Goal: Information Seeking & Learning: Compare options

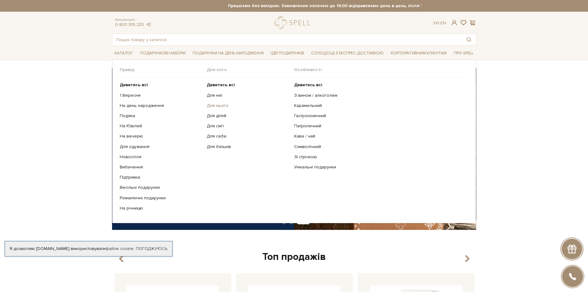
click at [215, 104] on link "Для нього" at bounding box center [248, 106] width 83 height 6
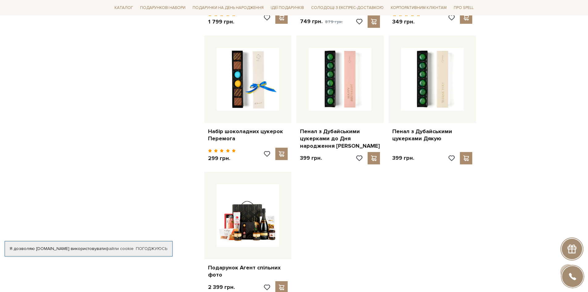
scroll to position [679, 0]
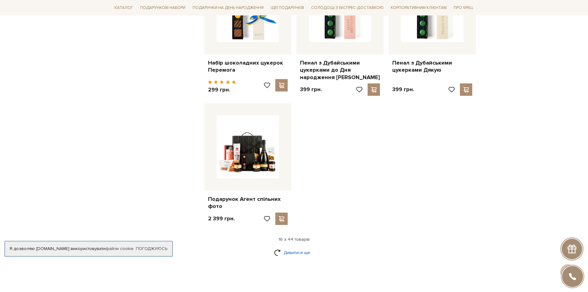
click at [289, 247] on link "Дивитися ще" at bounding box center [294, 252] width 40 height 11
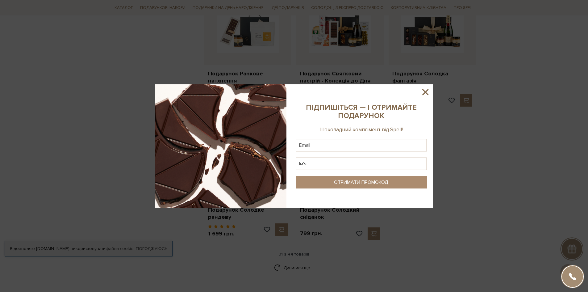
scroll to position [1328, 0]
click at [425, 92] on icon at bounding box center [425, 92] width 6 height 6
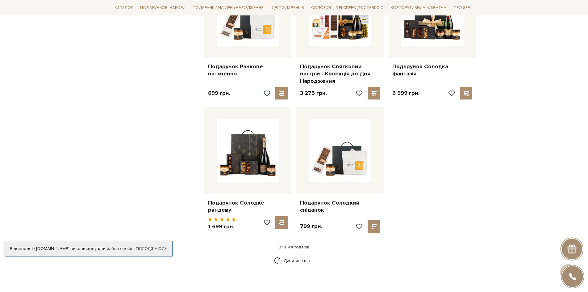
scroll to position [1421, 0]
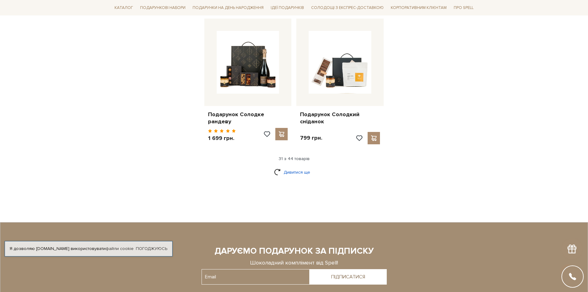
click at [286, 167] on link "Дивитися ще" at bounding box center [294, 172] width 40 height 11
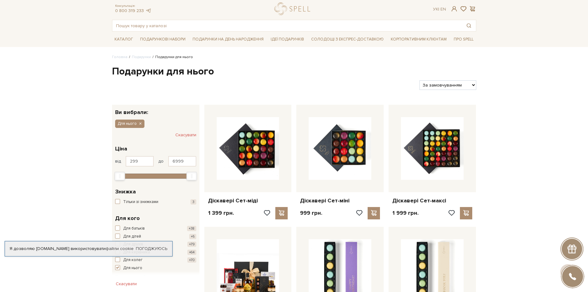
scroll to position [0, 0]
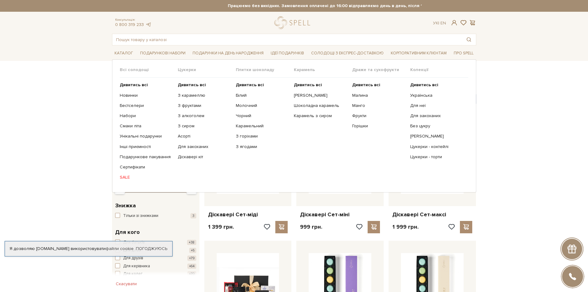
click at [127, 133] on ul "Дивитись всі Новинки Бестселери Набори Смаки літа Інші приємності" at bounding box center [149, 131] width 58 height 107
click at [127, 136] on link "Унікальні подарунки" at bounding box center [146, 136] width 53 height 6
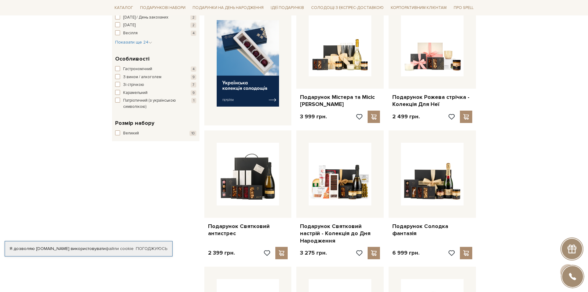
scroll to position [247, 0]
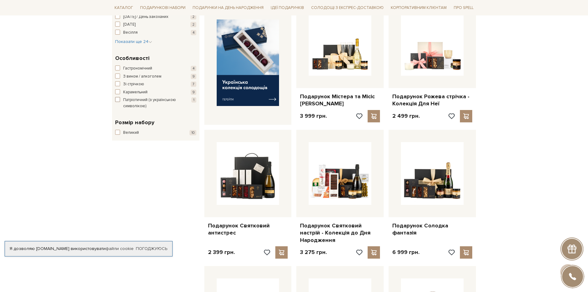
click at [130, 100] on span "Патріотичний (з українською символікою)" at bounding box center [151, 103] width 56 height 12
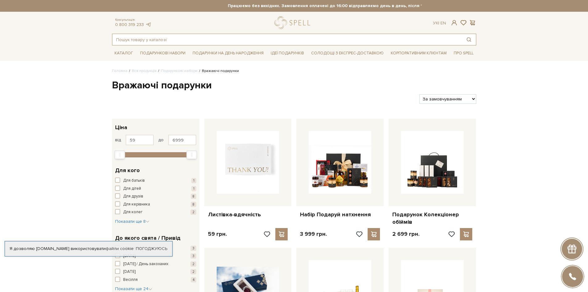
click at [144, 39] on input "text" at bounding box center [287, 39] width 350 height 11
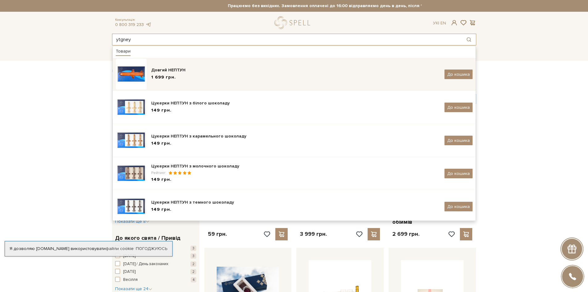
type input "ytgney"
click at [131, 73] on img at bounding box center [131, 74] width 31 height 31
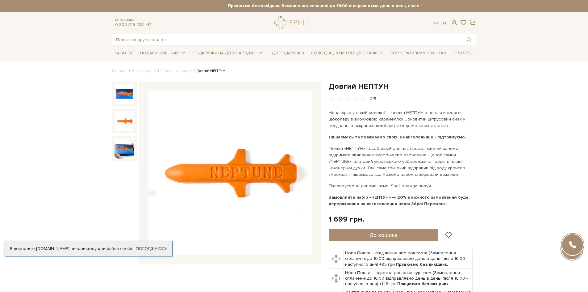
click at [130, 120] on img at bounding box center [125, 121] width 20 height 20
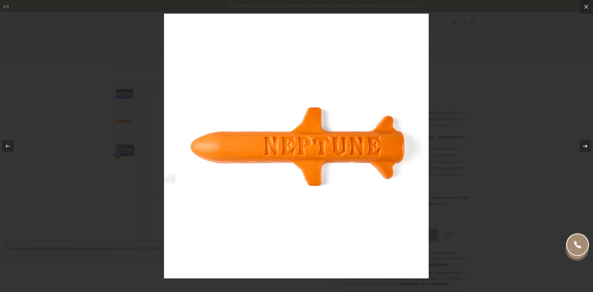
click at [588, 144] on icon at bounding box center [585, 145] width 7 height 7
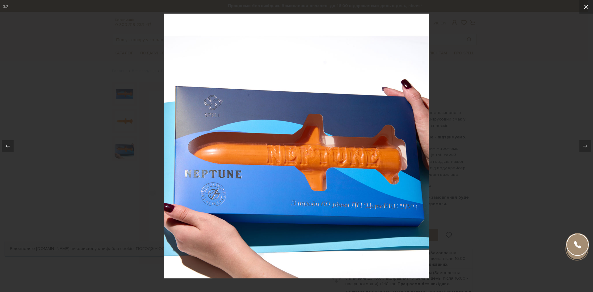
click at [584, 7] on icon at bounding box center [585, 6] width 7 height 7
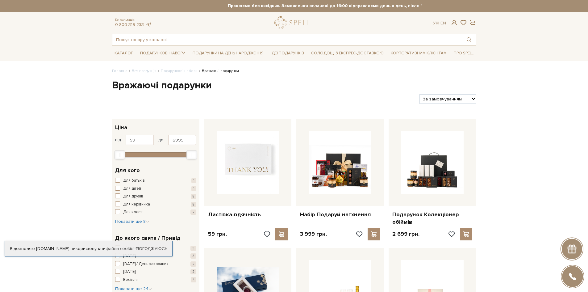
click at [171, 39] on input "text" at bounding box center [287, 39] width 350 height 11
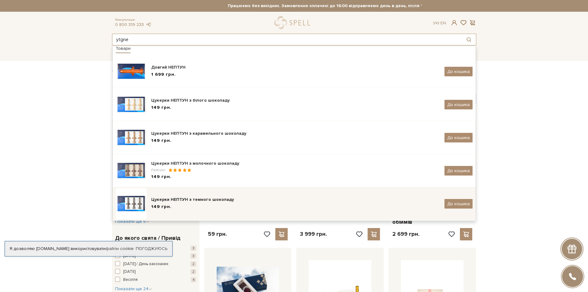
scroll to position [4, 0]
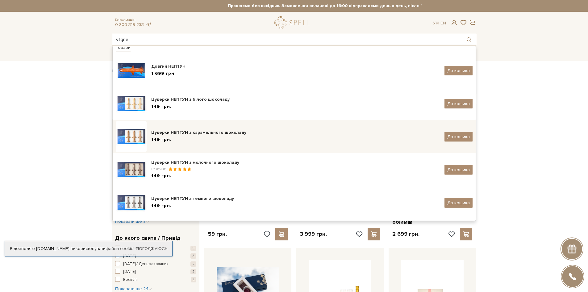
type input "ytgne"
click at [125, 135] on img at bounding box center [131, 136] width 31 height 31
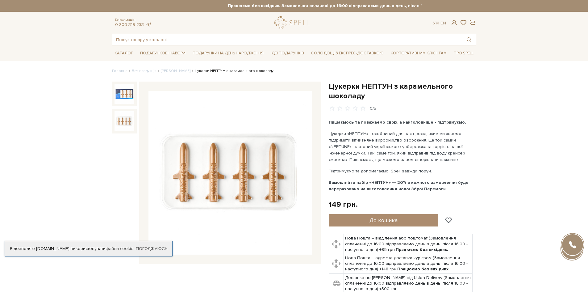
click at [124, 124] on img at bounding box center [125, 121] width 20 height 20
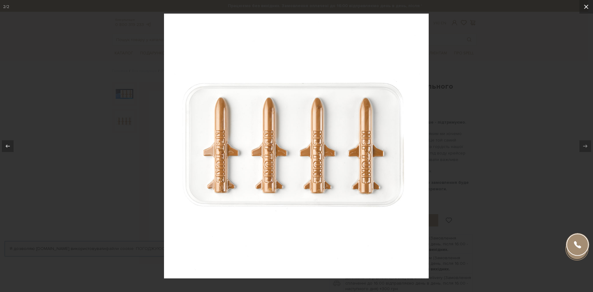
click at [587, 6] on icon at bounding box center [586, 7] width 4 height 4
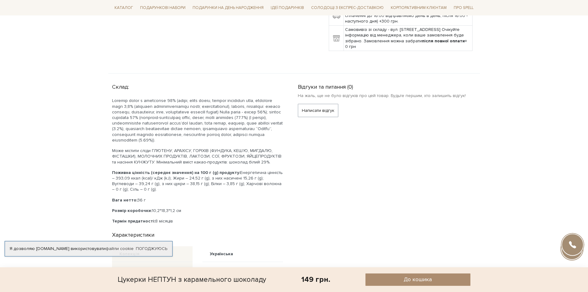
scroll to position [278, 0]
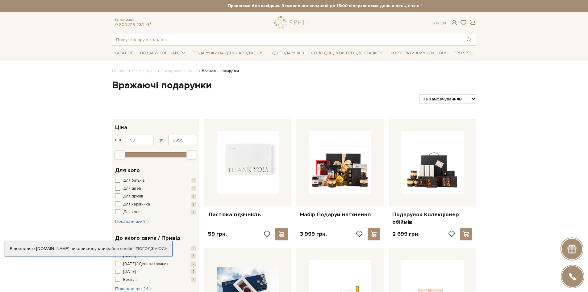
click at [179, 39] on input "text" at bounding box center [287, 39] width 350 height 11
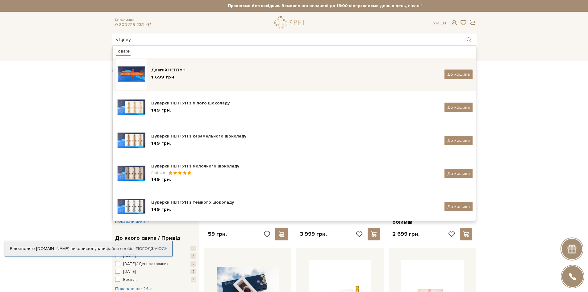
type input "ytgney"
click at [166, 77] on span "1 699 грн." at bounding box center [163, 76] width 25 height 5
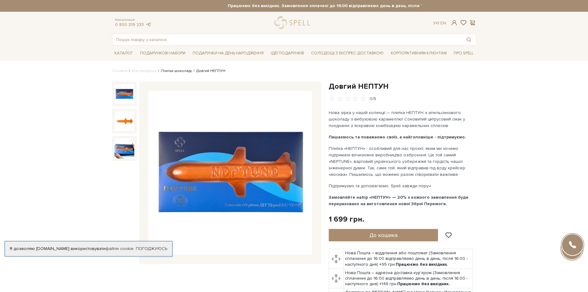
click at [181, 70] on link "Плитки шоколаду" at bounding box center [176, 71] width 31 height 5
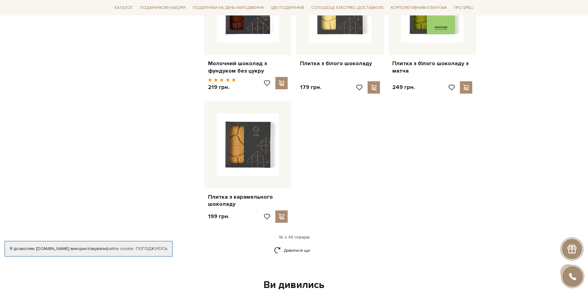
scroll to position [772, 0]
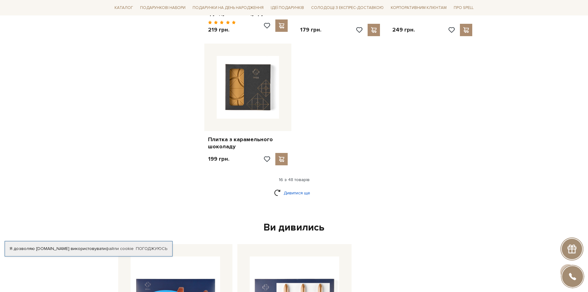
click at [301, 187] on link "Дивитися ще" at bounding box center [294, 192] width 40 height 11
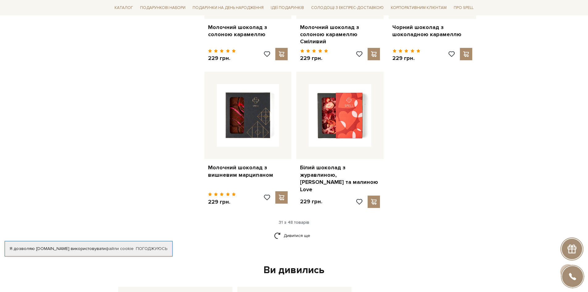
scroll to position [1482, 0]
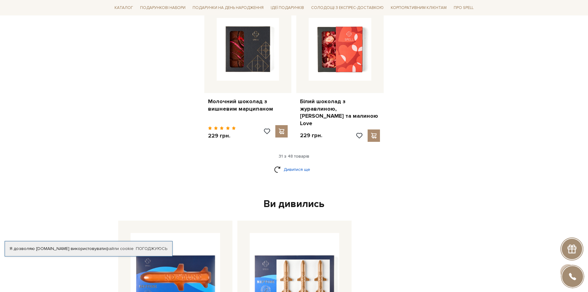
click at [300, 164] on link "Дивитися ще" at bounding box center [294, 169] width 40 height 11
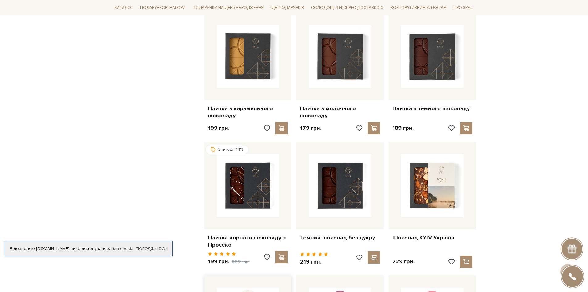
scroll to position [988, 0]
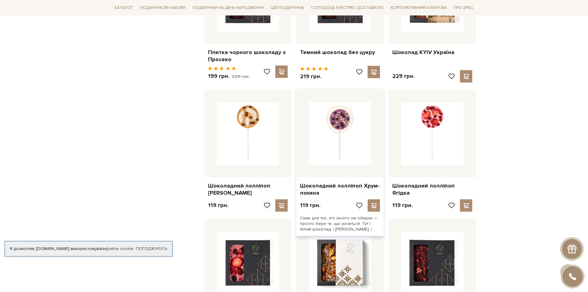
click at [339, 112] on img at bounding box center [340, 133] width 63 height 63
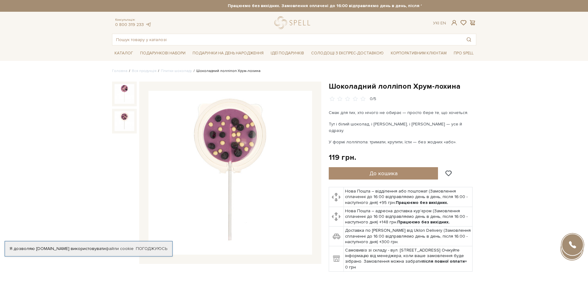
click at [126, 120] on img at bounding box center [125, 121] width 20 height 20
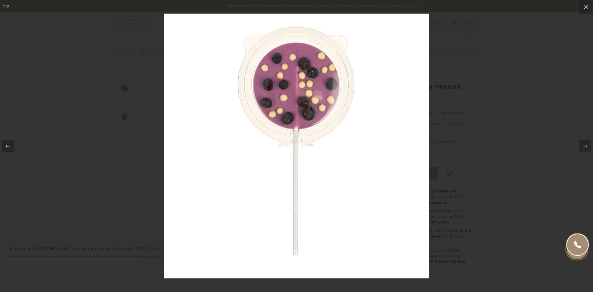
click at [80, 155] on div at bounding box center [296, 146] width 593 height 292
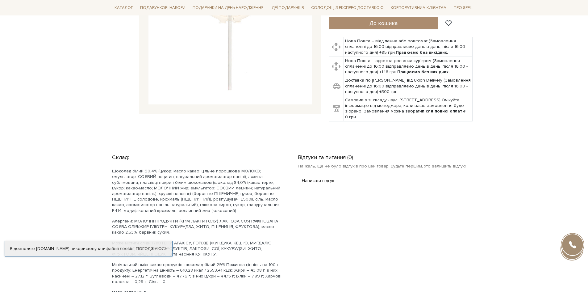
scroll to position [154, 0]
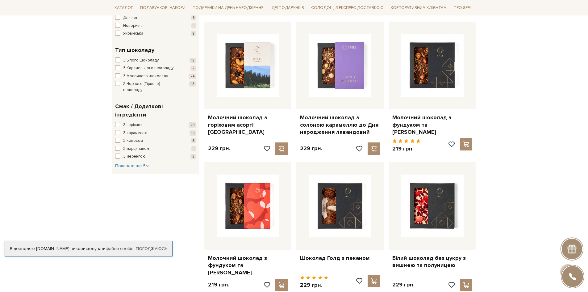
scroll to position [247, 0]
